Goal: Task Accomplishment & Management: Complete application form

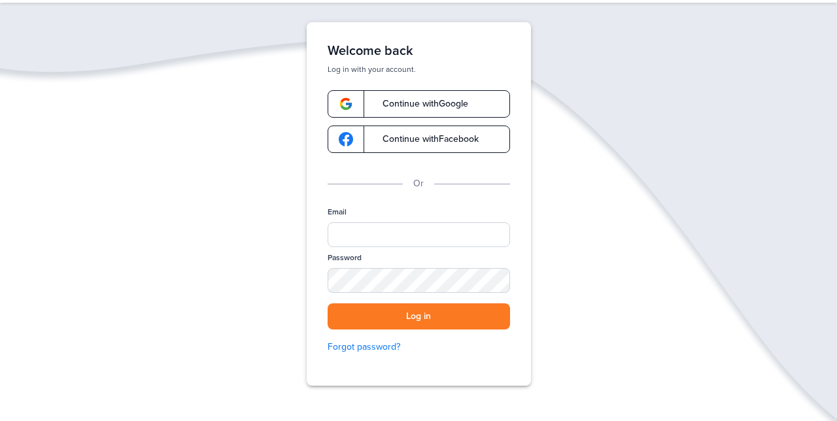
scroll to position [59, 0]
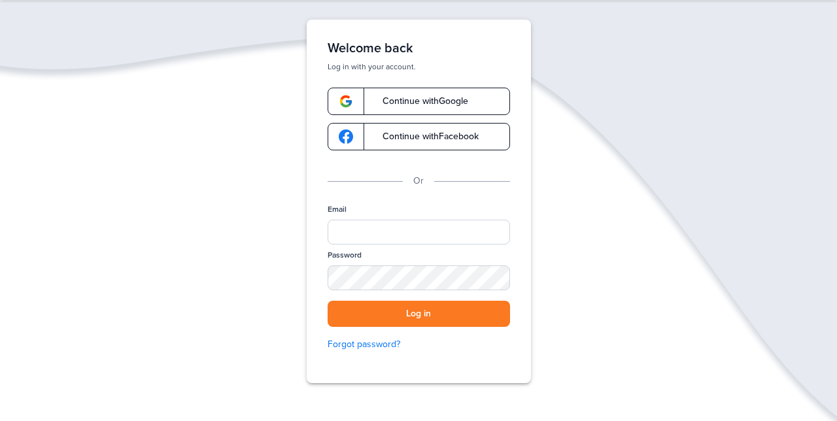
click at [379, 201] on div "Welcome back Log in with your account. Continue with Google Continue with Faceb…" at bounding box center [419, 201] width 224 height 363
click at [363, 226] on input "Email" at bounding box center [418, 232] width 182 height 25
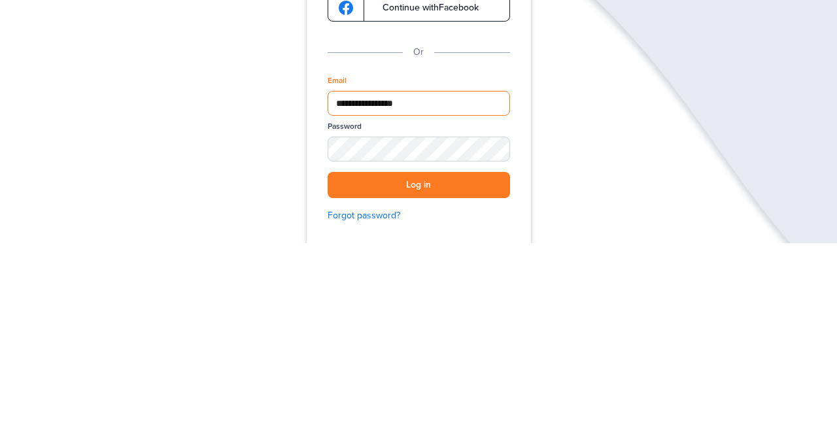
type input "**********"
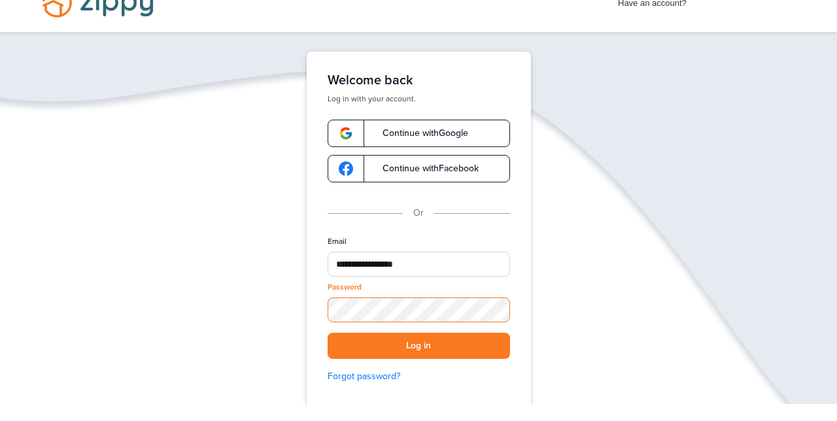
scroll to position [10, 0]
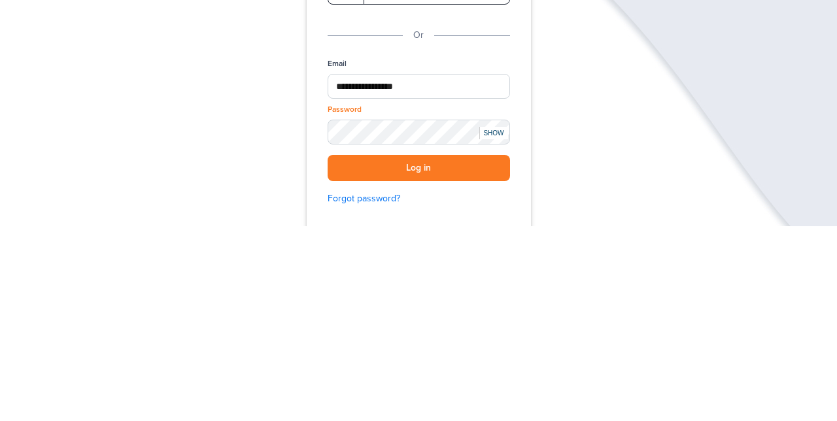
click at [468, 355] on button "Log in" at bounding box center [418, 363] width 182 height 27
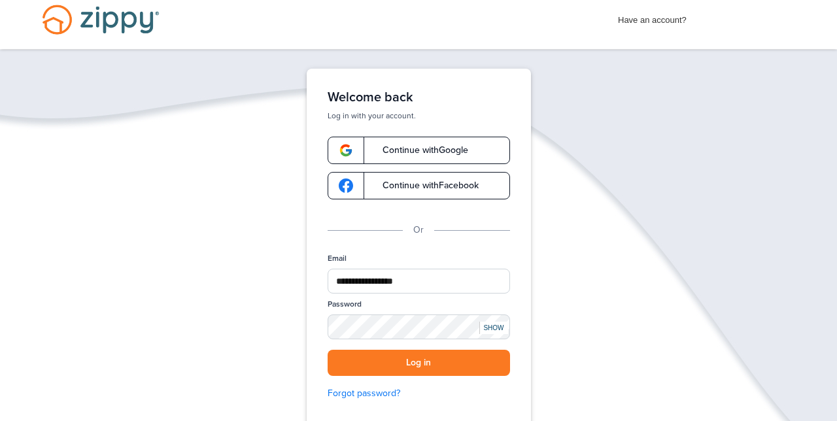
scroll to position [65, 0]
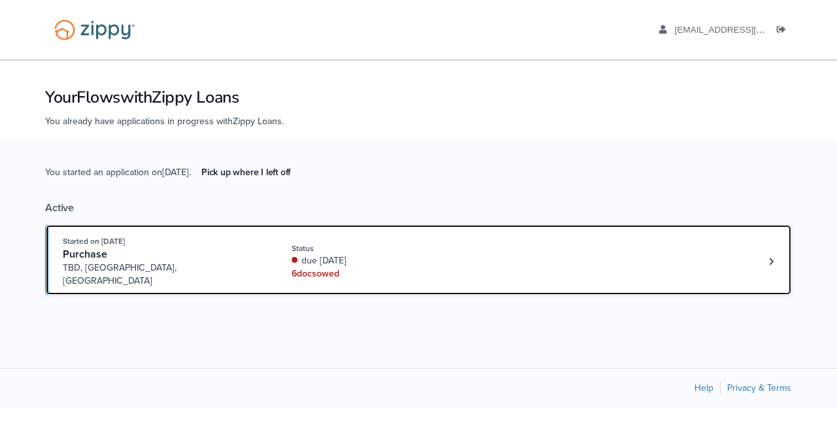
click at [354, 267] on div "6 doc s owed" at bounding box center [379, 273] width 175 height 13
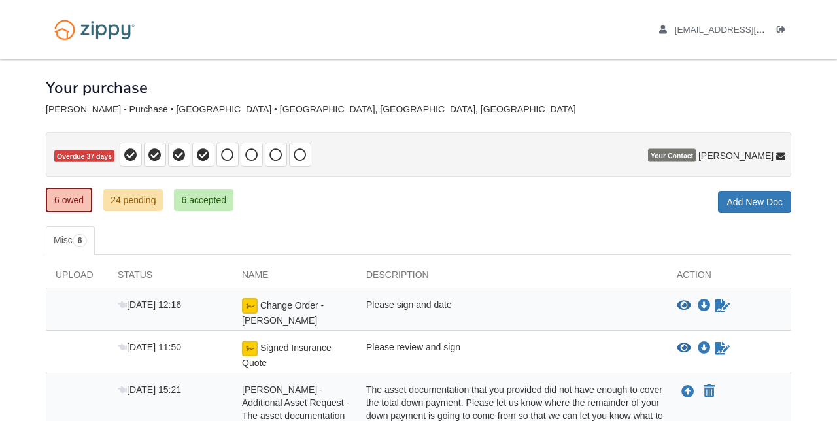
click at [452, 294] on div "[DATE] 12:16 Change Order - [PERSON_NAME] Please sign and date View blank/sampl…" at bounding box center [418, 309] width 745 height 42
click at [293, 305] on span "Change Order - [PERSON_NAME]" at bounding box center [283, 312] width 82 height 25
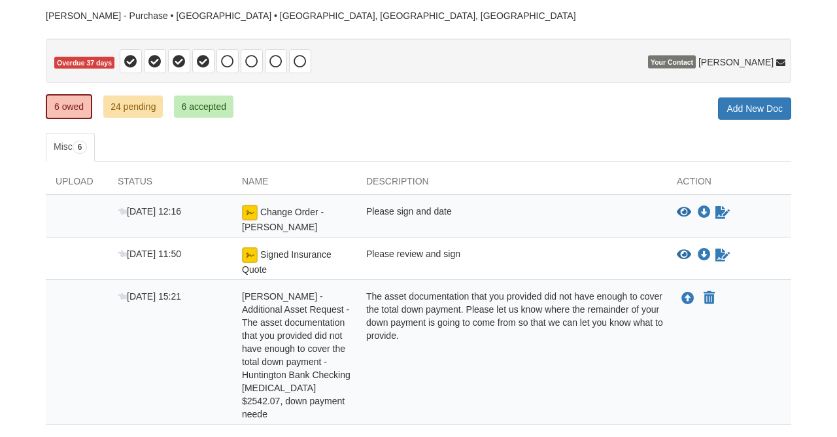
scroll to position [95, 0]
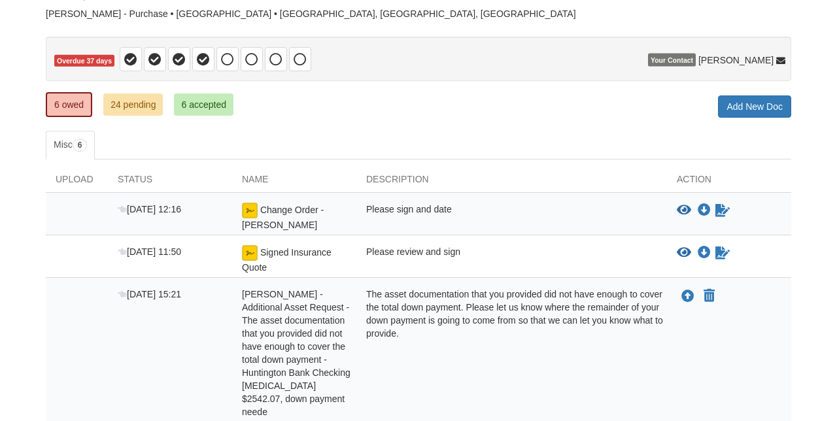
click at [269, 216] on div "Change Order - [PERSON_NAME]" at bounding box center [294, 217] width 124 height 29
click at [728, 209] on icon "Sign Form" at bounding box center [722, 210] width 14 height 13
click at [682, 204] on icon "View Change Order - Zaccardelli" at bounding box center [684, 210] width 14 height 13
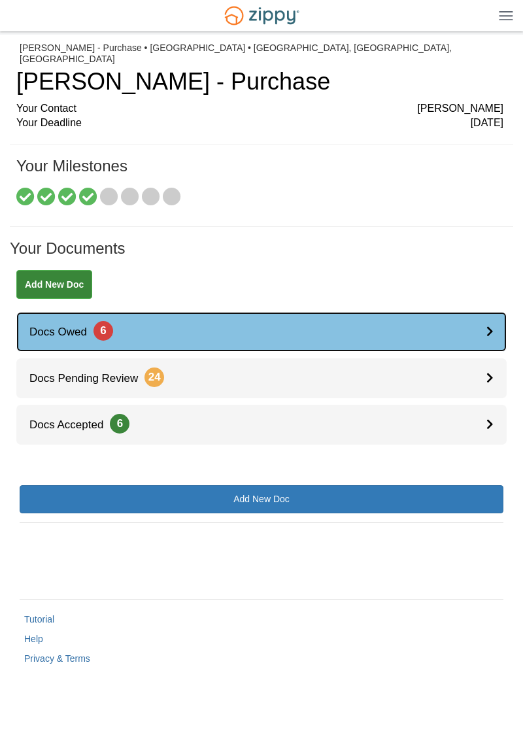
click at [490, 326] on icon at bounding box center [489, 331] width 7 height 11
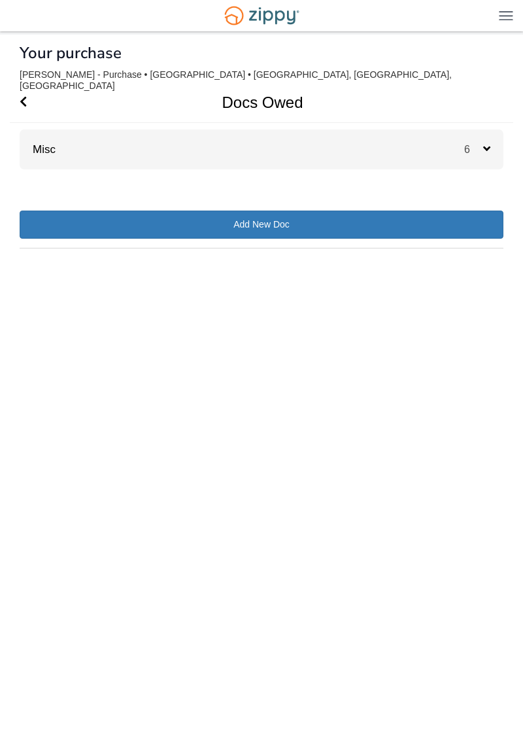
click at [496, 133] on div "6" at bounding box center [483, 149] width 39 height 40
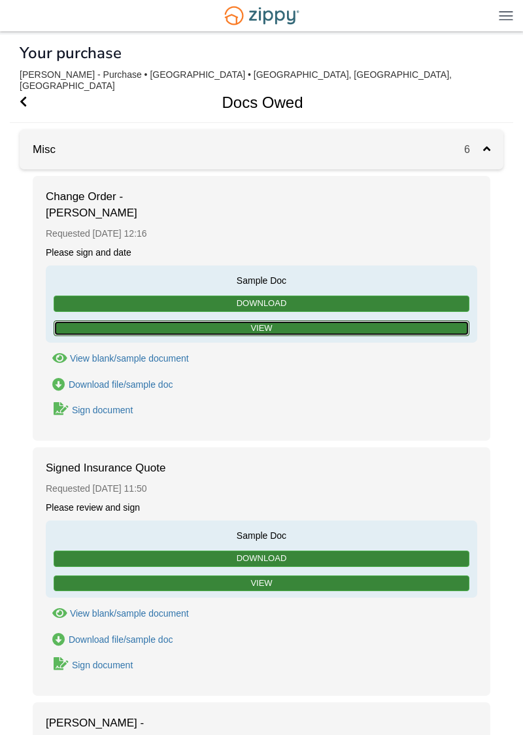
click at [269, 320] on link "View" at bounding box center [262, 328] width 416 height 16
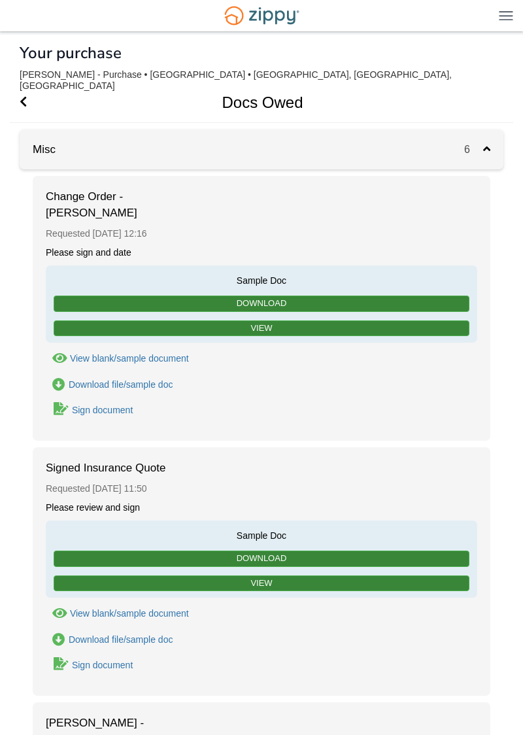
click at [131, 405] on div "Sign document" at bounding box center [102, 410] width 61 height 10
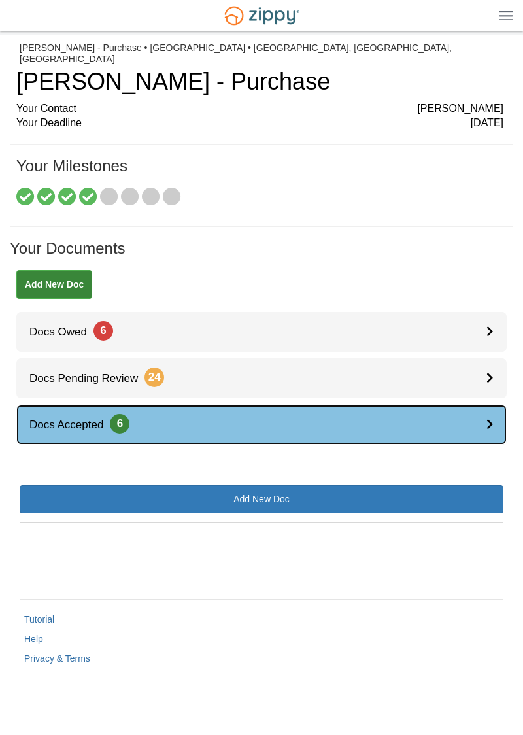
click at [486, 418] on icon at bounding box center [489, 423] width 7 height 11
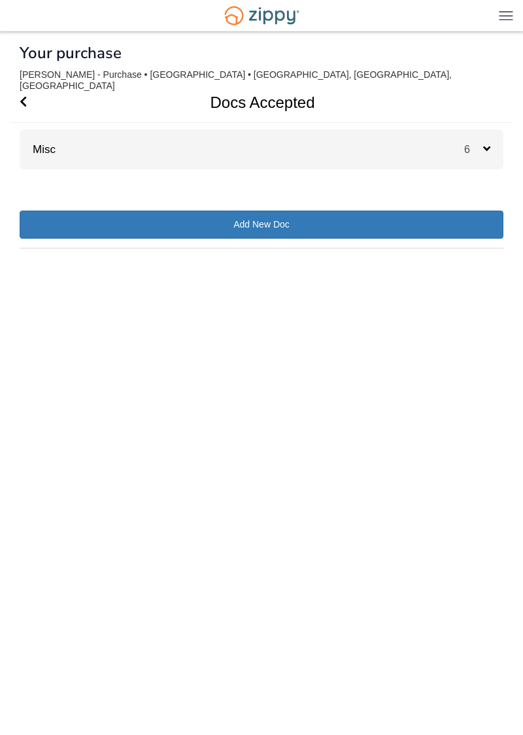
click at [493, 133] on div "6" at bounding box center [483, 149] width 39 height 40
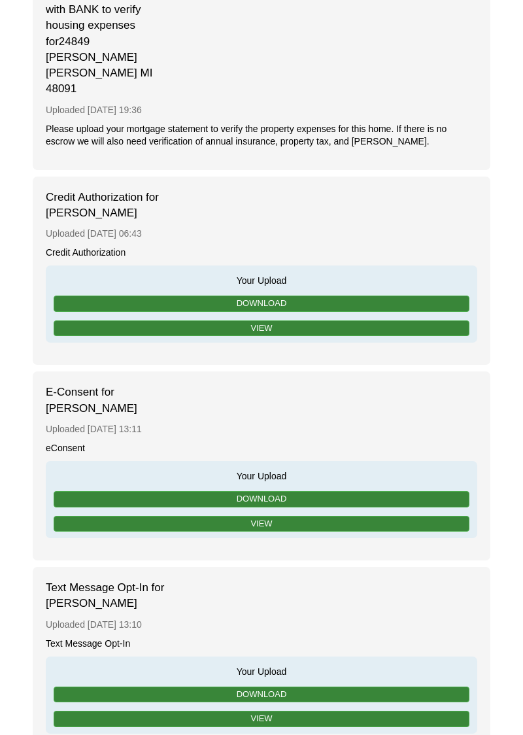
scroll to position [363, 0]
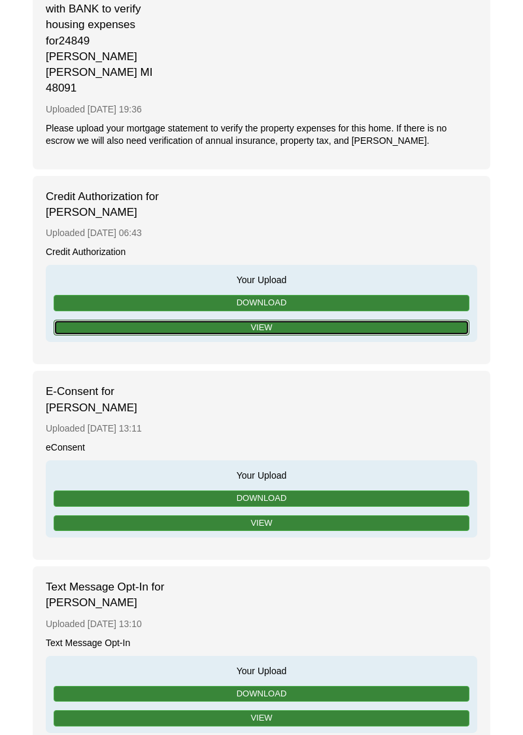
click at [270, 320] on link "View" at bounding box center [262, 328] width 416 height 16
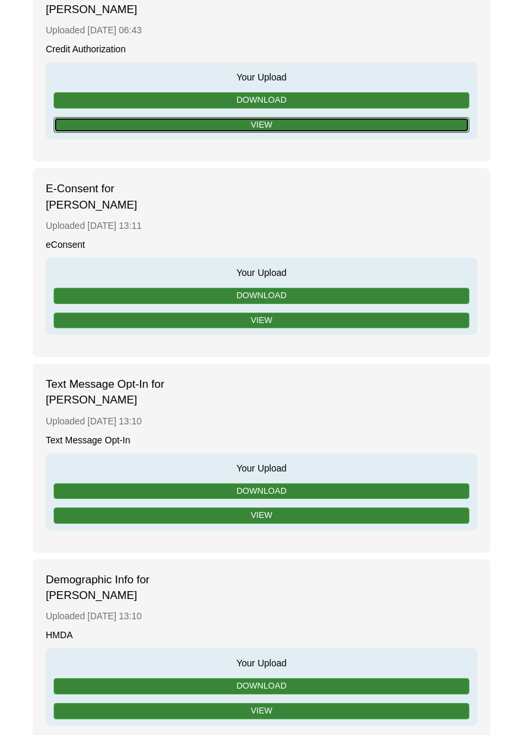
scroll to position [591, 0]
